Goal: Task Accomplishment & Management: Use online tool/utility

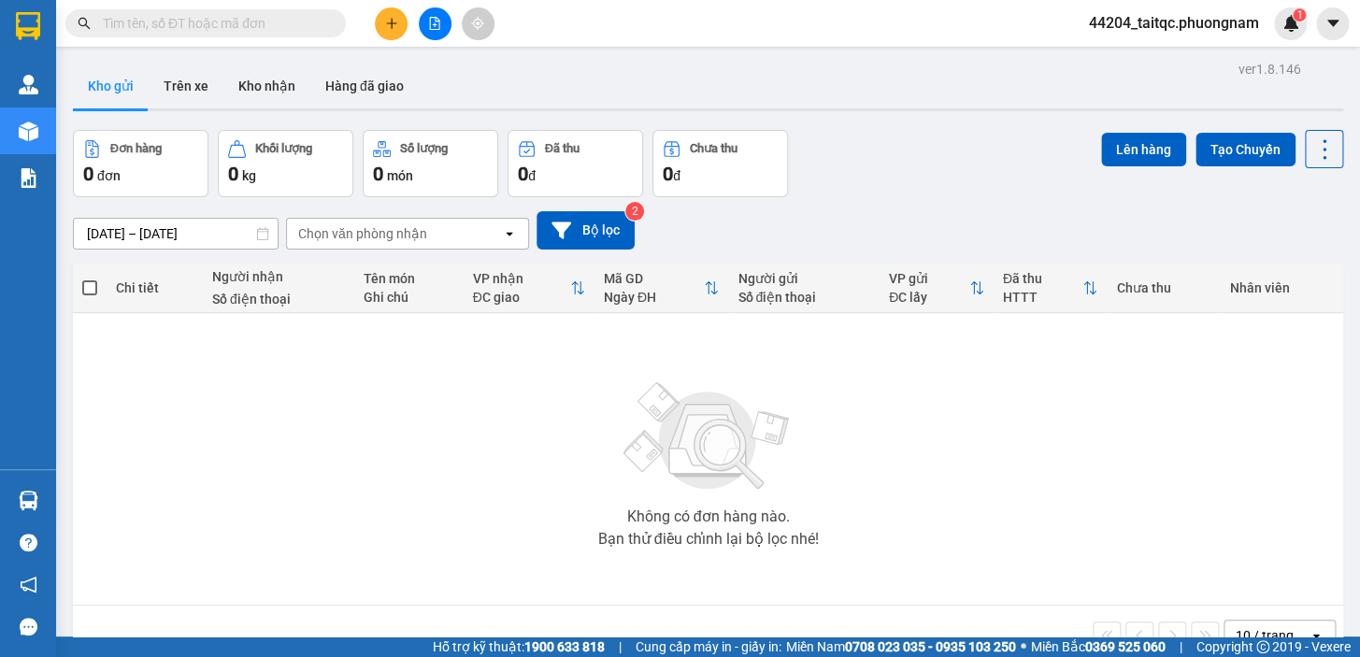
click at [436, 36] on button at bounding box center [435, 23] width 33 height 33
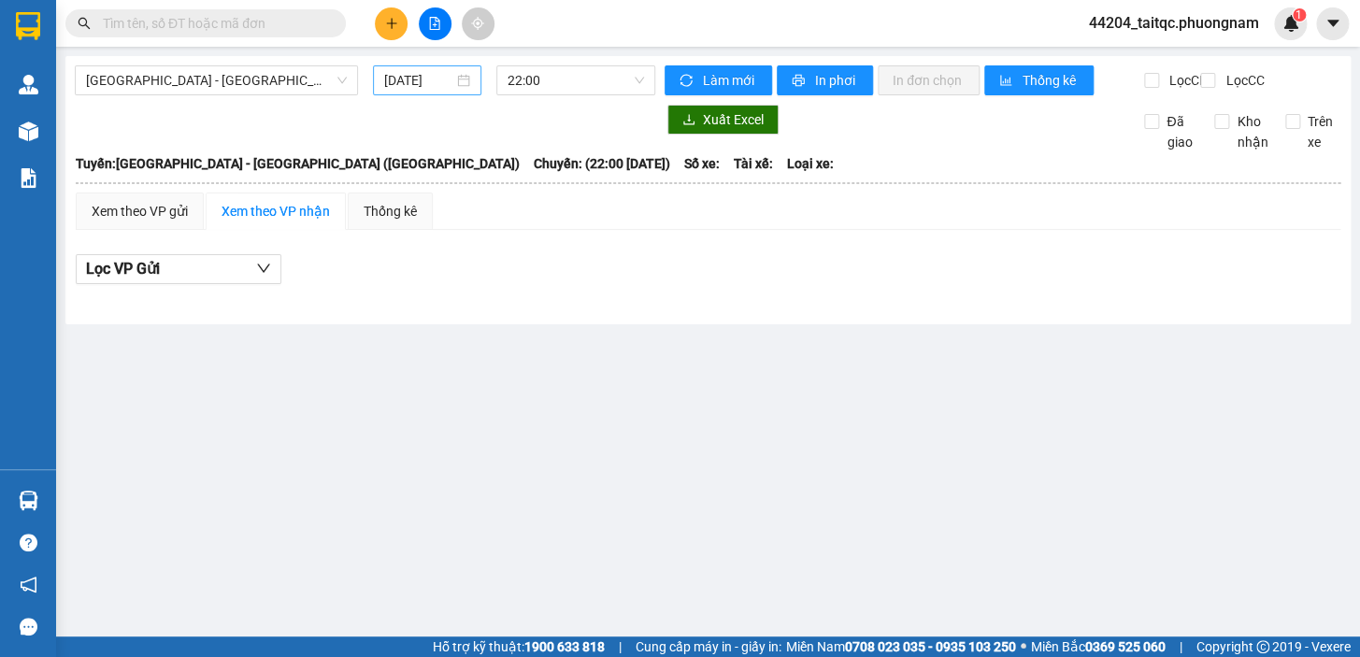
click at [451, 88] on input "12/10/2025" at bounding box center [419, 80] width 70 height 21
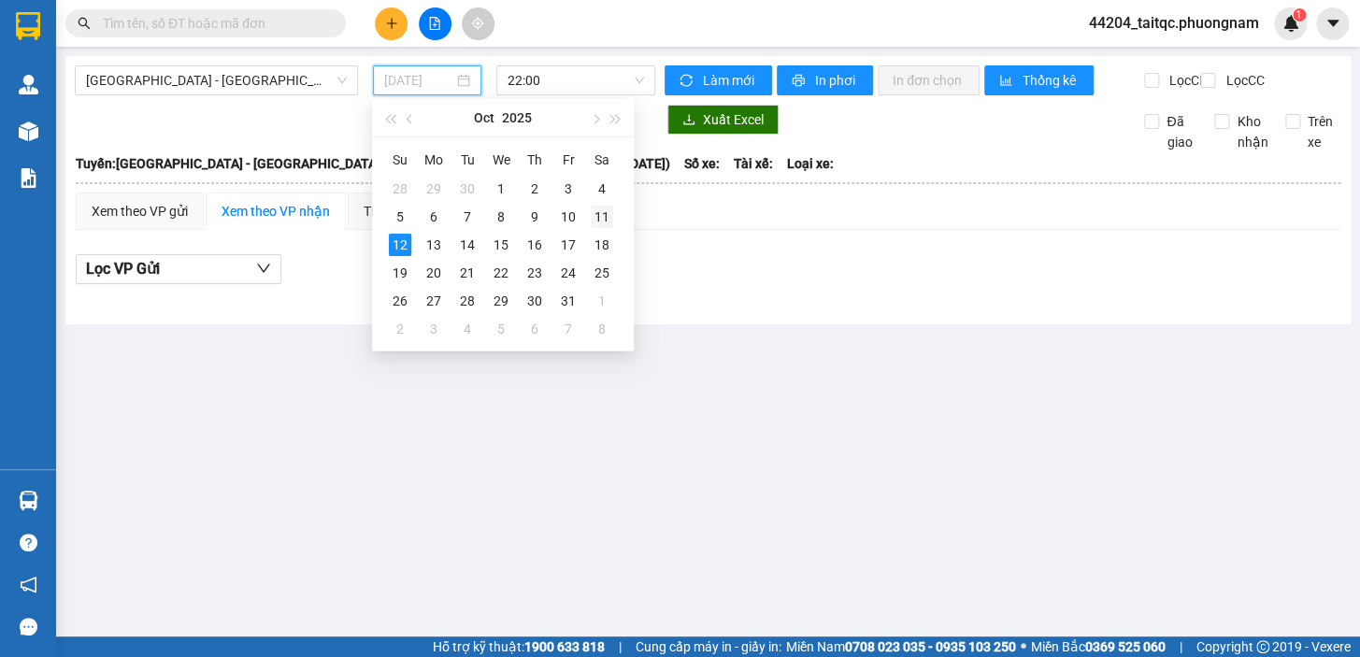
click at [604, 212] on div "11" at bounding box center [602, 217] width 22 height 22
type input "11/10/2025"
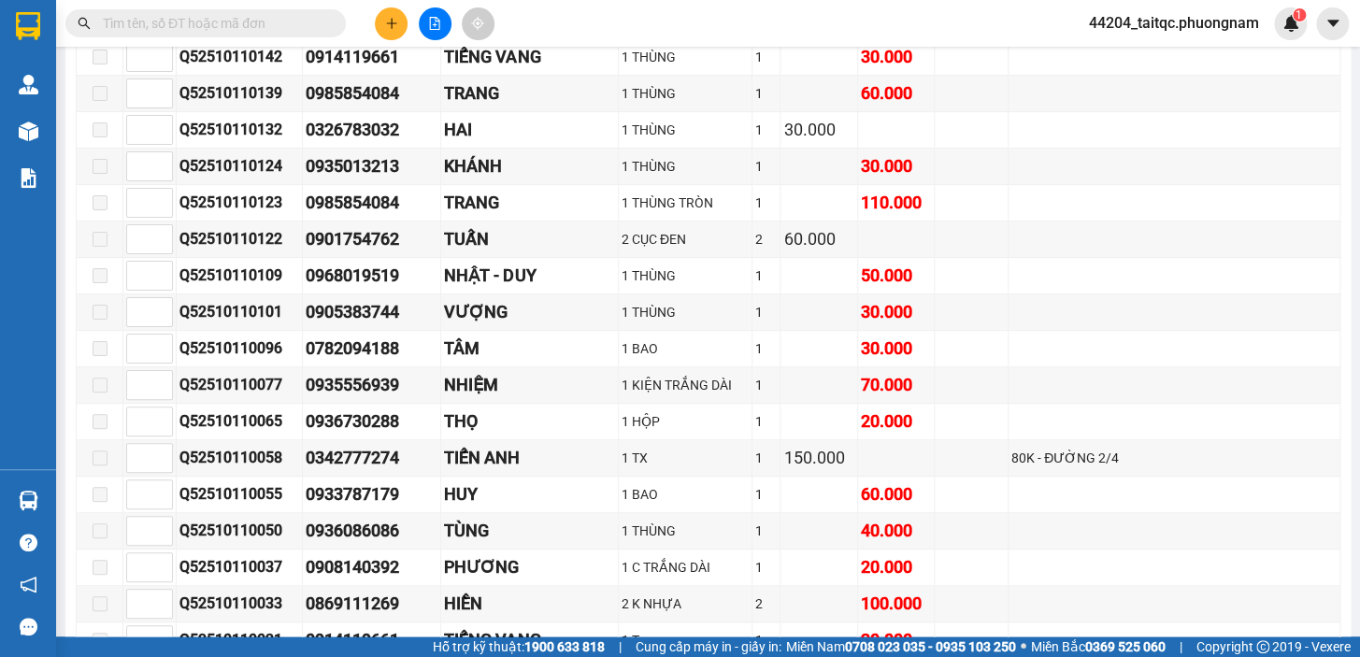
scroll to position [9347, 0]
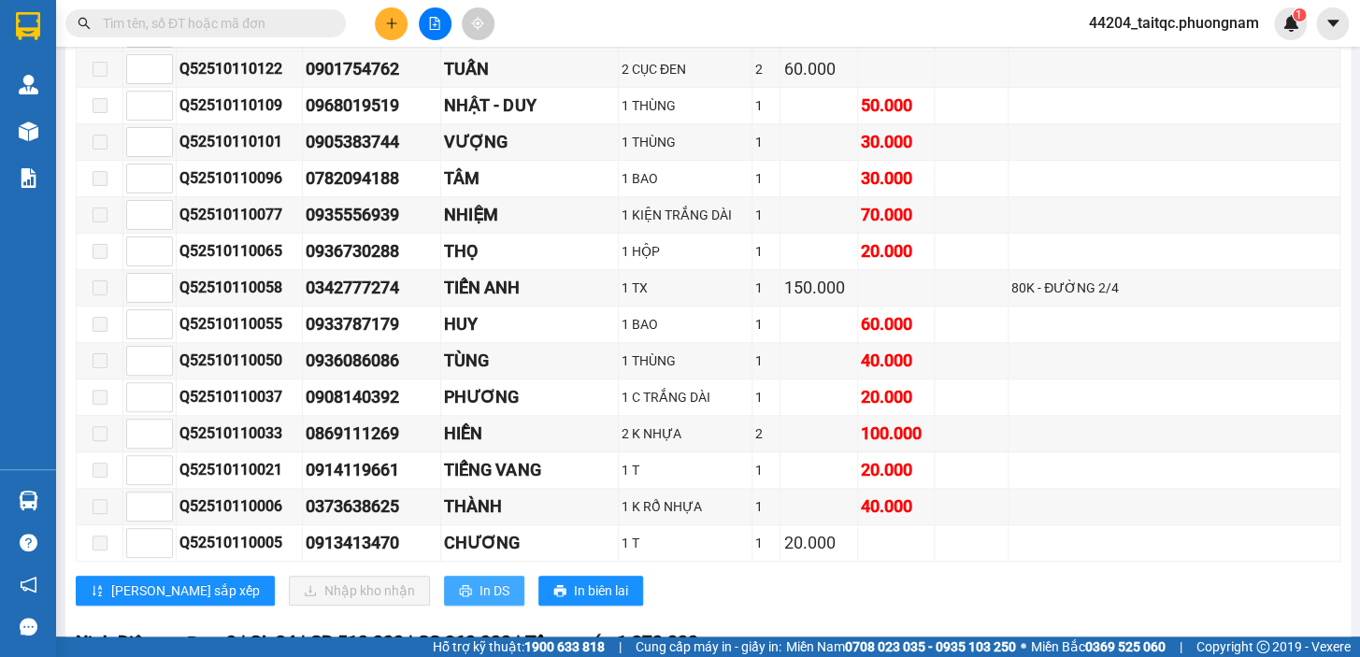
click at [480, 580] on span "In DS" at bounding box center [495, 590] width 30 height 21
click at [221, 27] on input "text" at bounding box center [213, 23] width 221 height 21
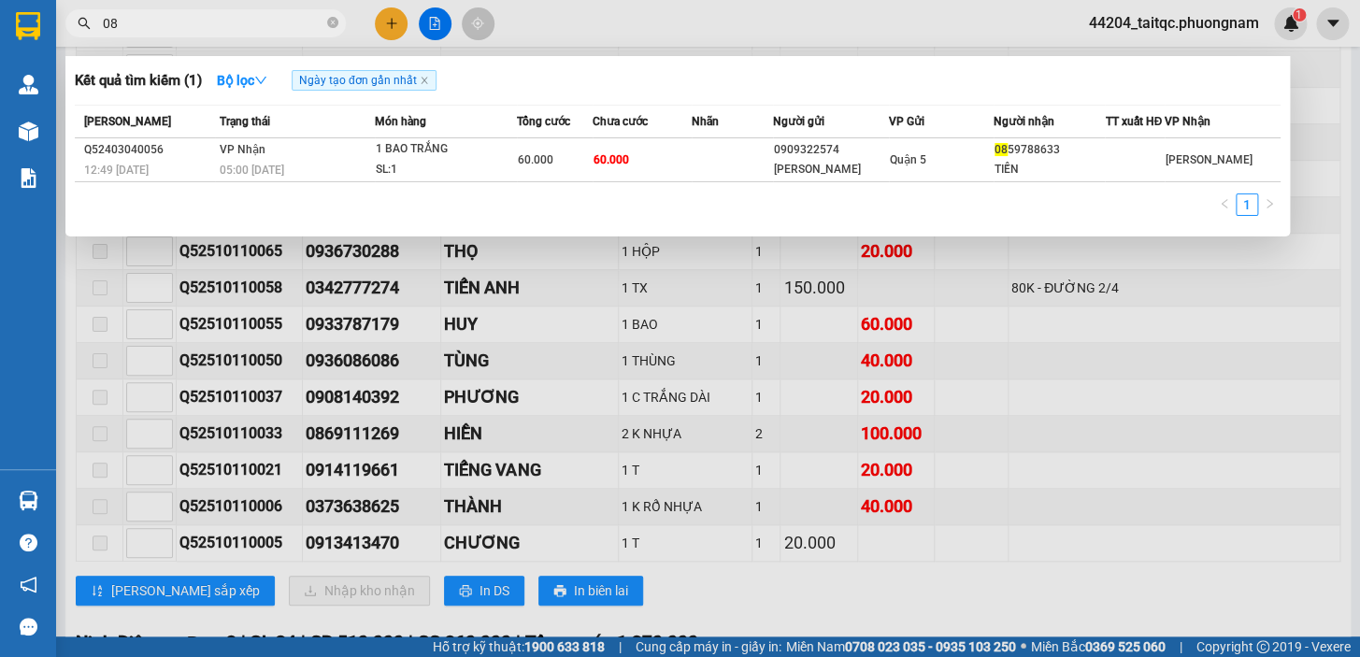
type input "0"
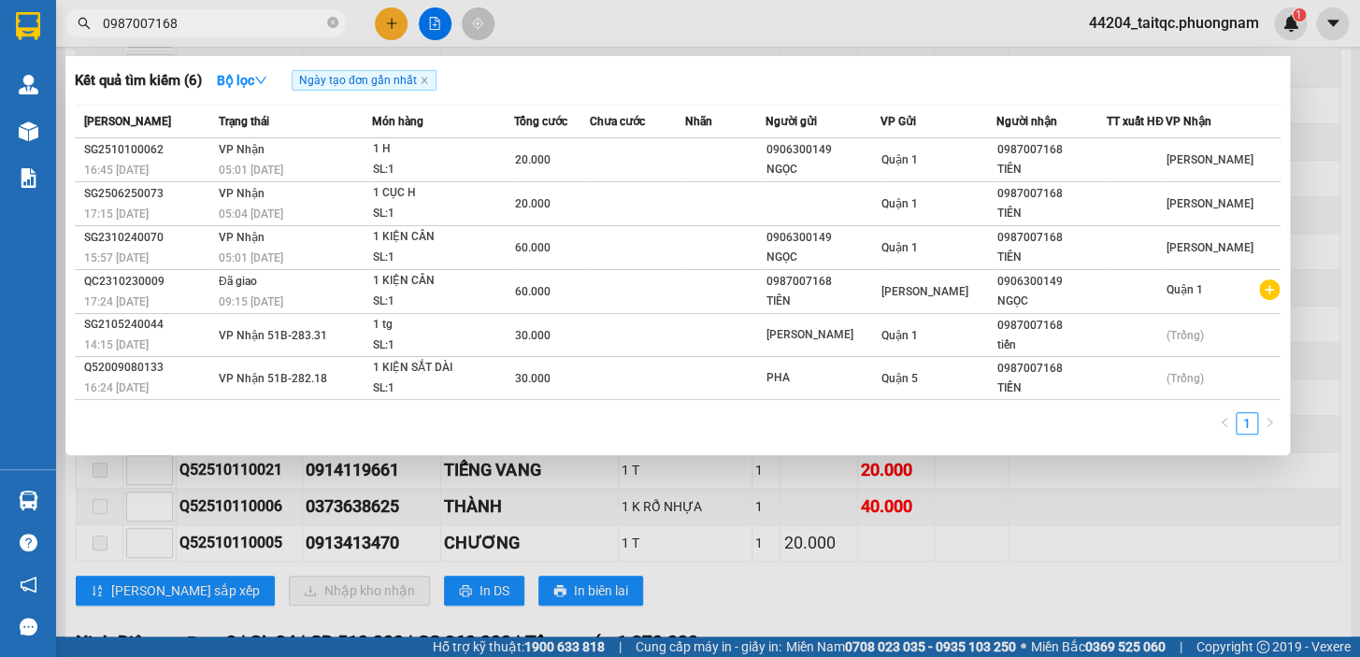
type input "0987007168"
click at [332, 16] on span at bounding box center [332, 24] width 11 height 18
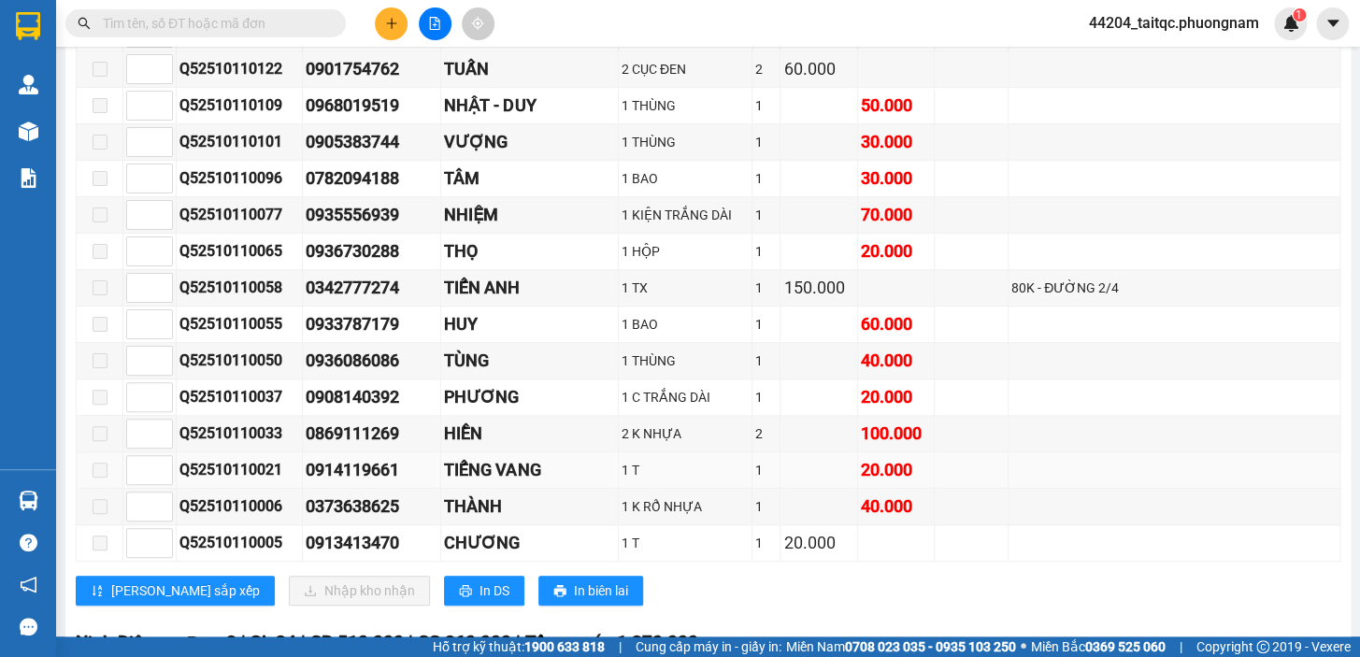
scroll to position [8752, 0]
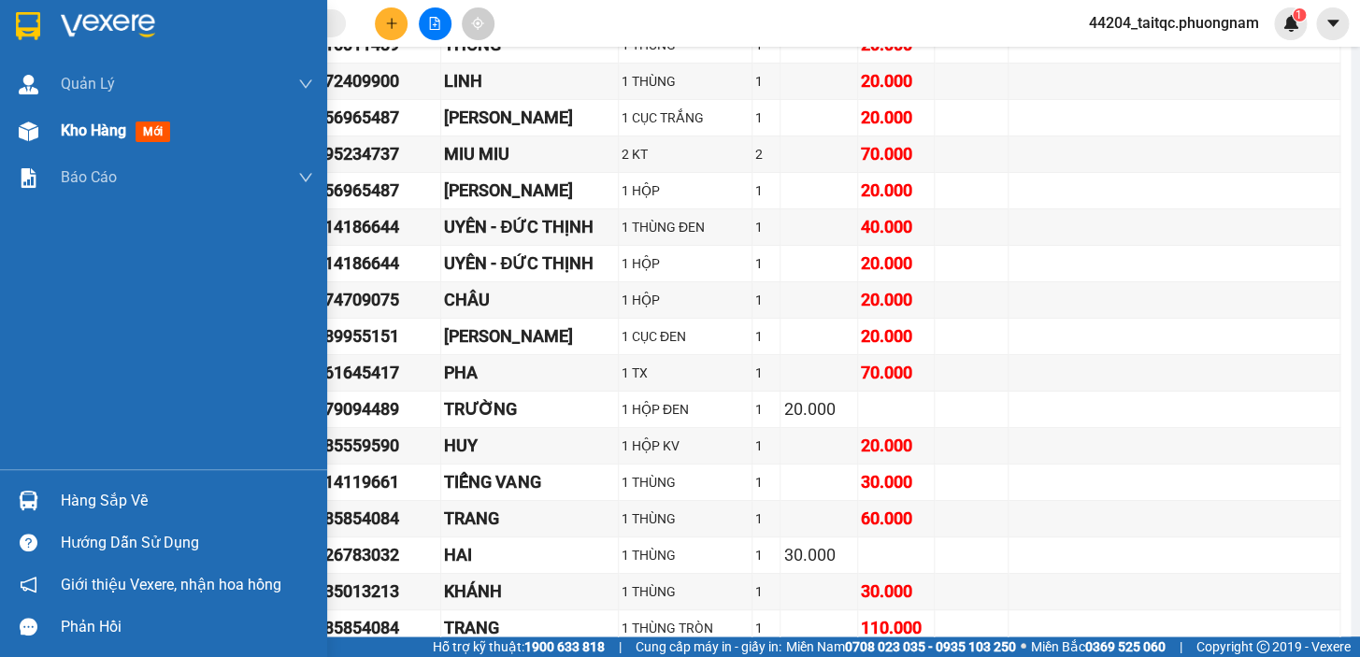
click at [50, 134] on div "Kho hàng mới" at bounding box center [163, 130] width 327 height 47
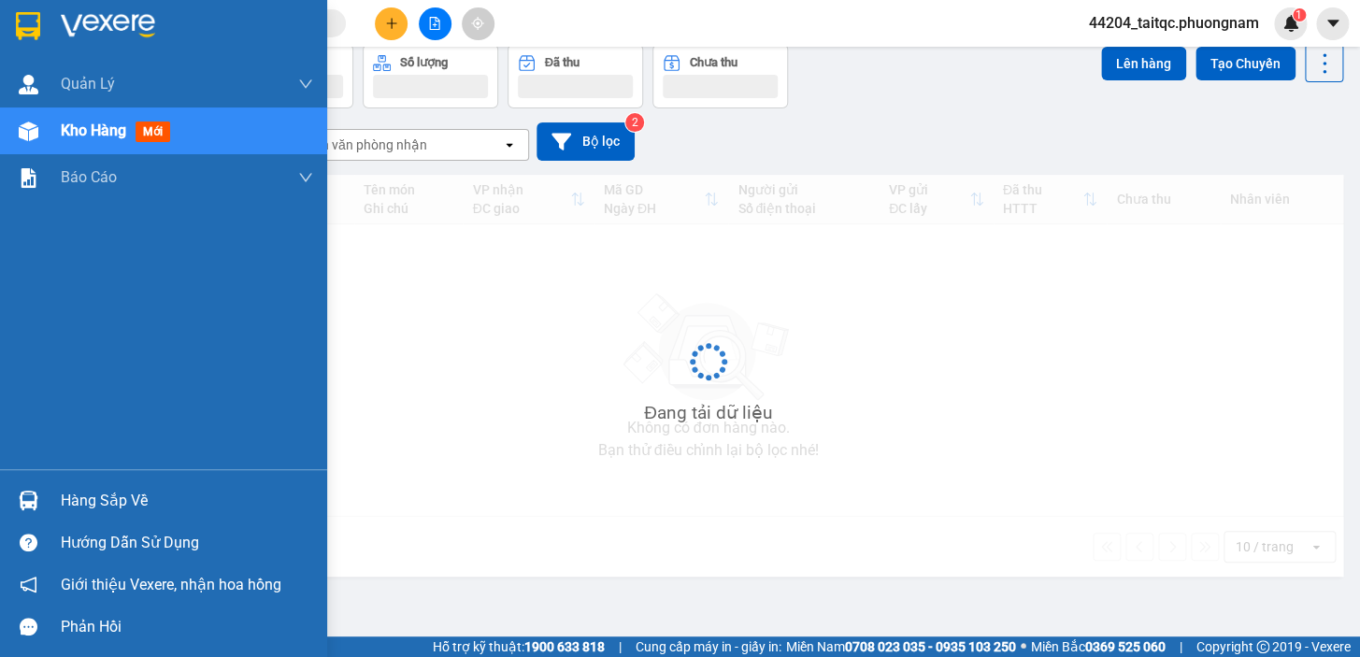
scroll to position [85, 0]
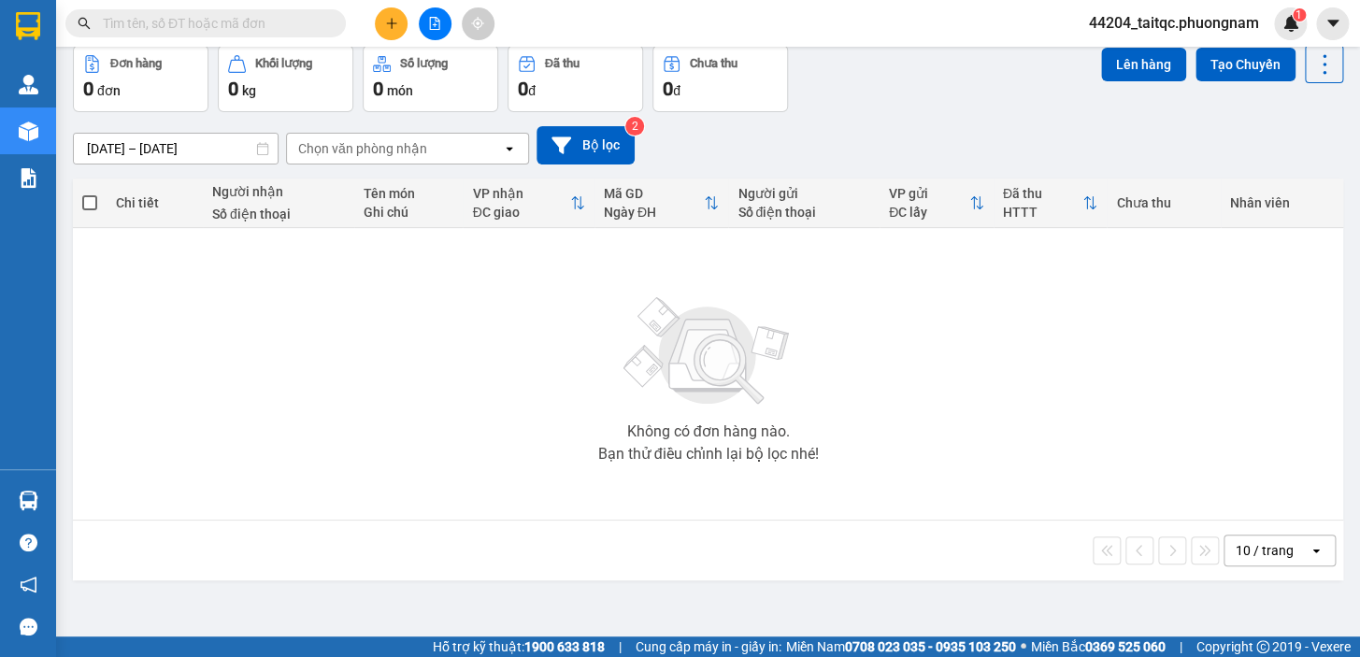
click at [271, 21] on input "text" at bounding box center [213, 23] width 221 height 21
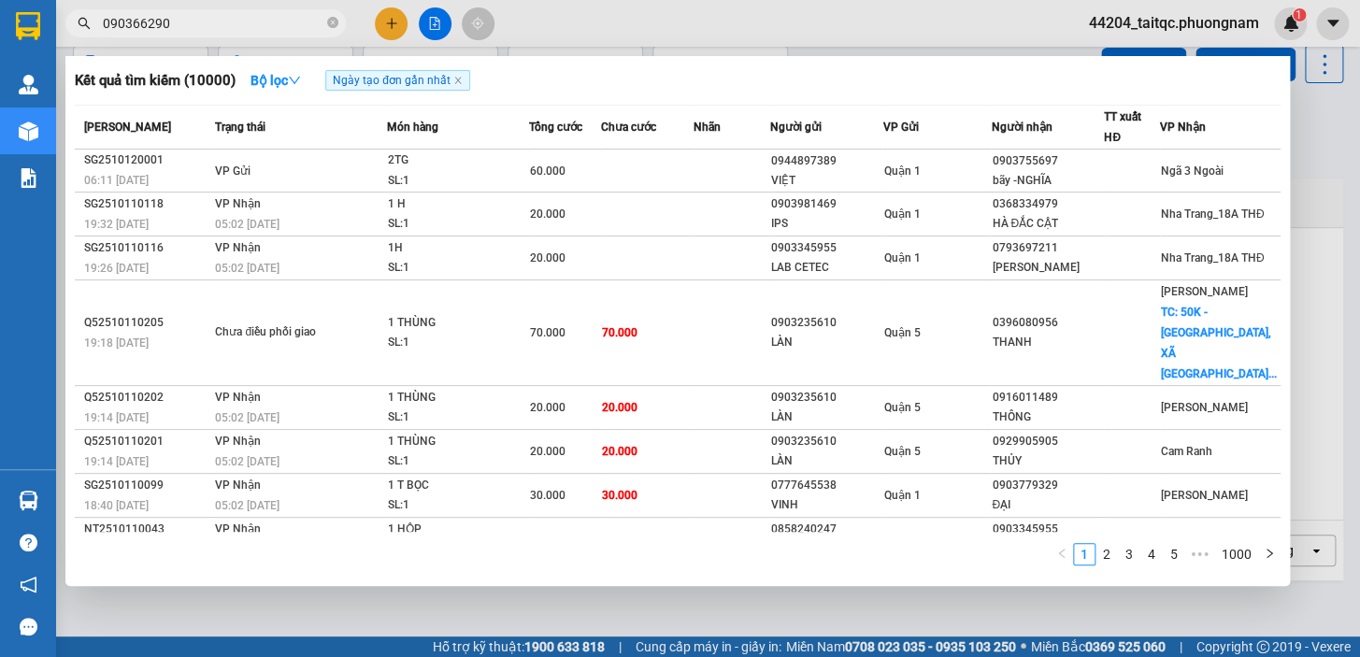
type input "0903662909"
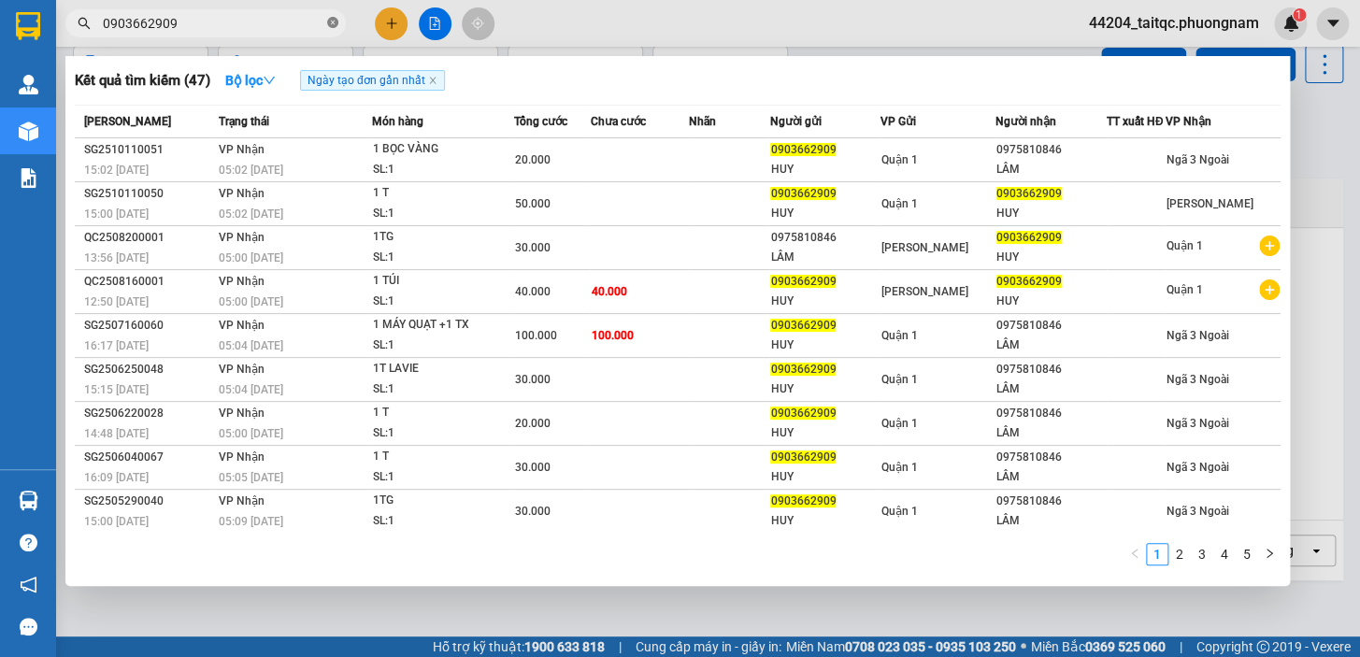
click at [330, 23] on icon "close-circle" at bounding box center [332, 22] width 11 height 11
